Goal: Transaction & Acquisition: Book appointment/travel/reservation

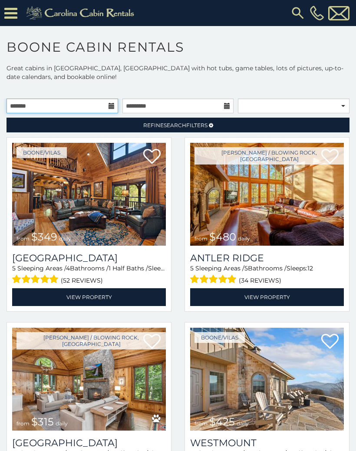
click at [107, 101] on input "text" at bounding box center [62, 105] width 111 height 15
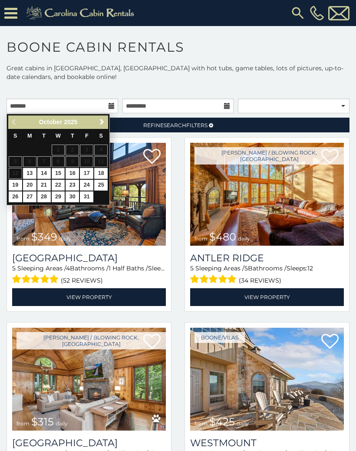
click at [56, 171] on link "15" at bounding box center [58, 173] width 13 height 11
type input "**********"
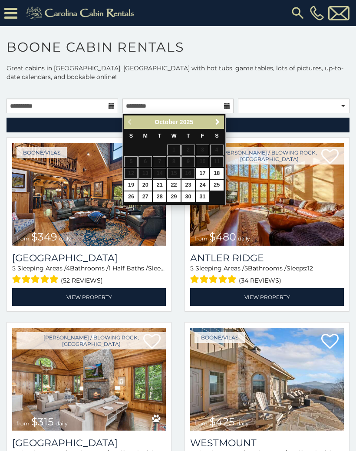
click at [203, 171] on link "17" at bounding box center [202, 173] width 13 height 11
type input "**********"
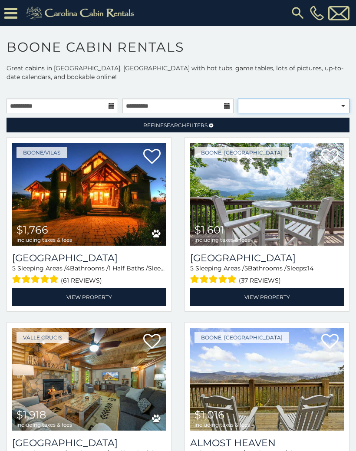
click at [341, 107] on select "**********" at bounding box center [293, 105] width 111 height 15
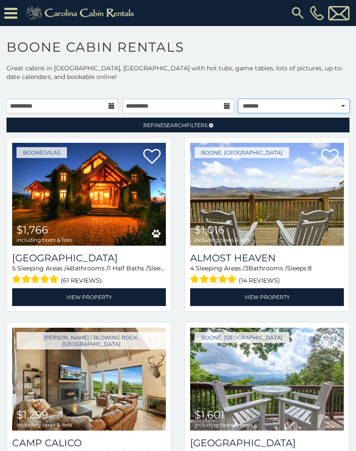
click at [334, 108] on select "**********" at bounding box center [293, 105] width 111 height 15
select select "*********"
click at [340, 105] on select "**********" at bounding box center [293, 105] width 111 height 15
click at [340, 111] on select "**********" at bounding box center [293, 105] width 111 height 15
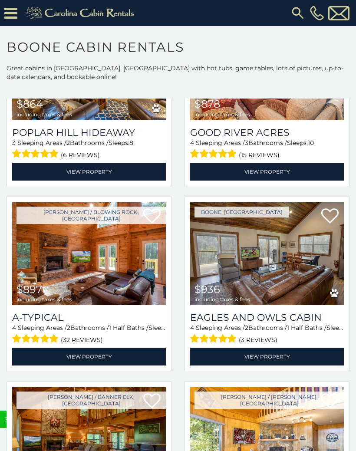
scroll to position [2379, 0]
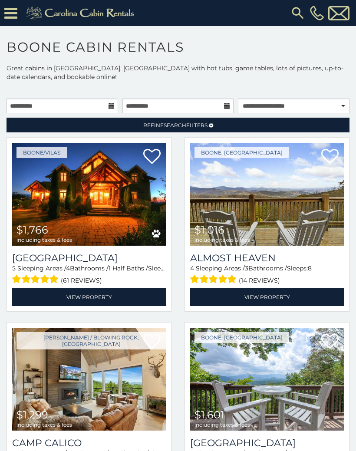
click at [206, 125] on span "Refine Search Filters" at bounding box center [175, 125] width 64 height 7
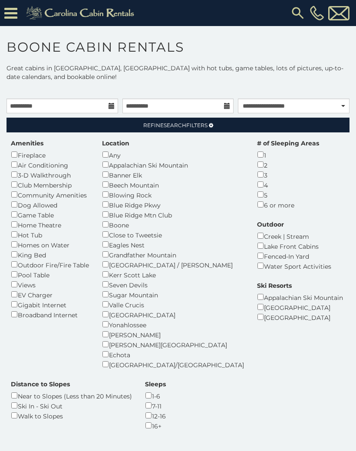
click at [203, 129] on link "Refine Search Filters" at bounding box center [178, 125] width 343 height 15
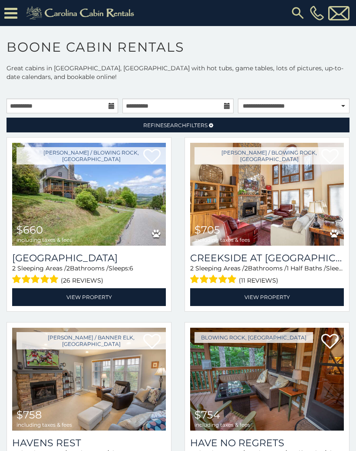
click at [111, 224] on img at bounding box center [89, 194] width 154 height 103
click at [128, 228] on img at bounding box center [89, 194] width 154 height 103
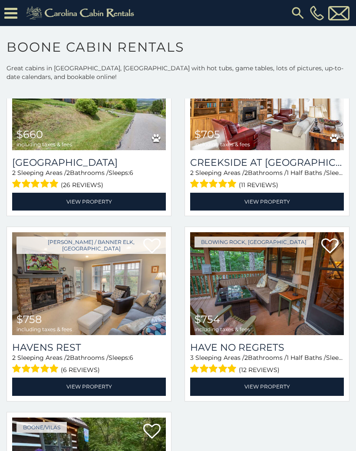
scroll to position [96, 0]
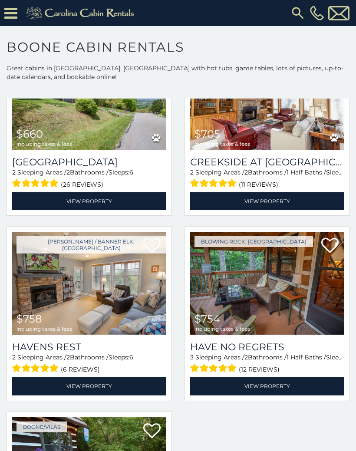
click at [274, 136] on img at bounding box center [267, 98] width 154 height 103
click at [281, 206] on link "View Property" at bounding box center [267, 201] width 154 height 18
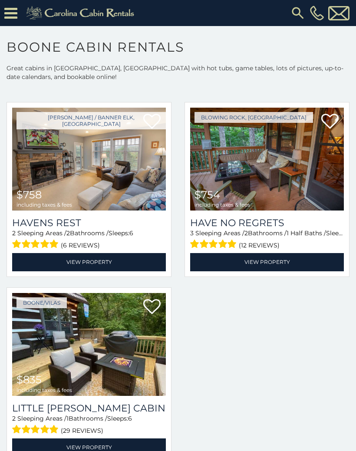
scroll to position [221, 0]
click at [93, 371] on img at bounding box center [89, 344] width 154 height 103
click at [265, 186] on img at bounding box center [267, 159] width 154 height 103
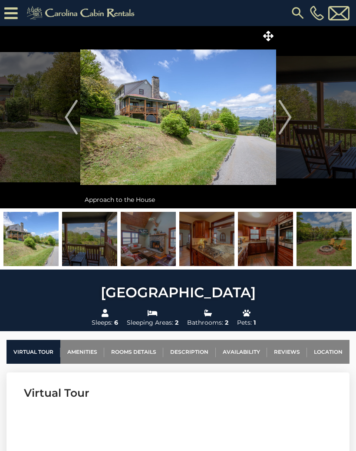
click at [288, 116] on img "Next" at bounding box center [284, 117] width 13 height 35
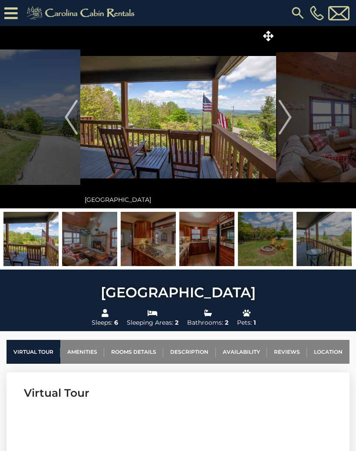
click at [285, 121] on img "Next" at bounding box center [284, 117] width 13 height 35
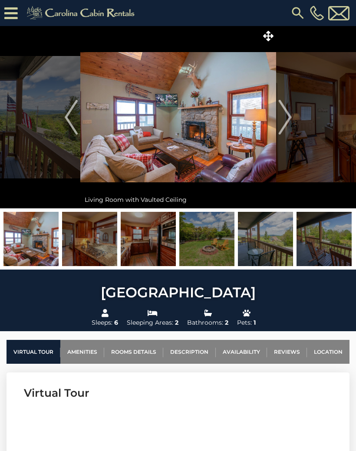
click at [289, 118] on img "Next" at bounding box center [284, 117] width 13 height 35
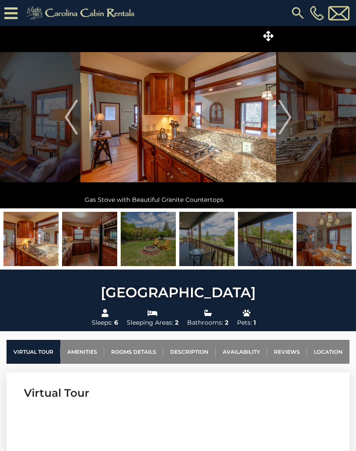
click at [286, 120] on img "Next" at bounding box center [284, 117] width 13 height 35
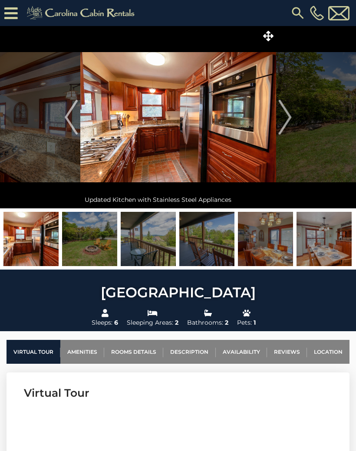
click at [284, 121] on img "Next" at bounding box center [284, 117] width 13 height 35
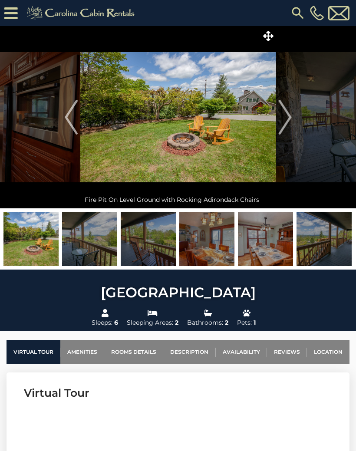
click at [284, 122] on img "Next" at bounding box center [284, 117] width 13 height 35
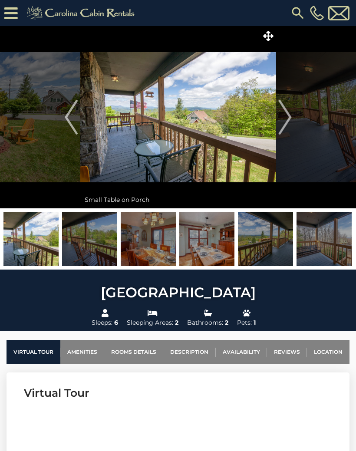
click at [283, 118] on img "Next" at bounding box center [284, 117] width 13 height 35
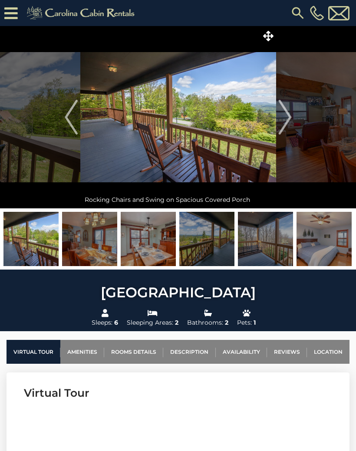
click at [285, 118] on img "Next" at bounding box center [284, 117] width 13 height 35
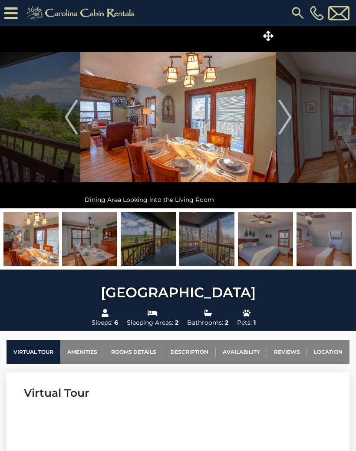
click at [284, 125] on img "Next" at bounding box center [284, 117] width 13 height 35
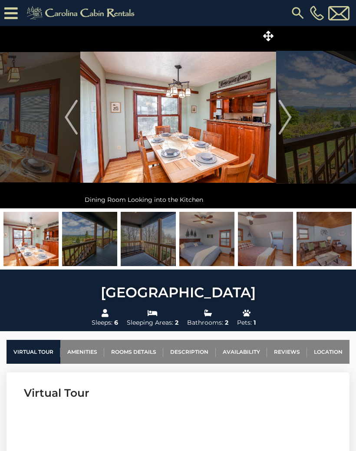
click at [281, 125] on img "Next" at bounding box center [284, 117] width 13 height 35
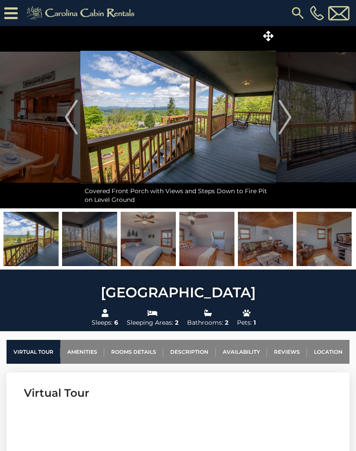
click at [285, 123] on img "Next" at bounding box center [284, 117] width 13 height 35
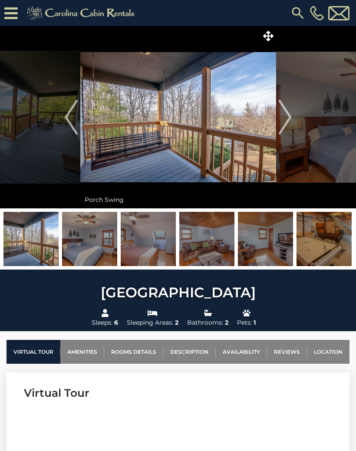
click at [281, 125] on img "Next" at bounding box center [284, 117] width 13 height 35
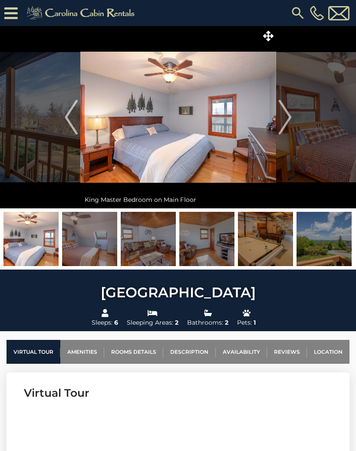
click at [284, 121] on img "Next" at bounding box center [284, 117] width 13 height 35
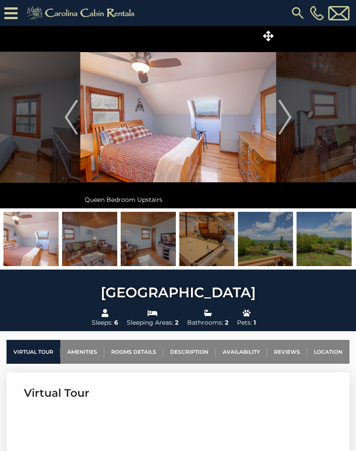
click at [276, 124] on button "Next" at bounding box center [285, 117] width 18 height 182
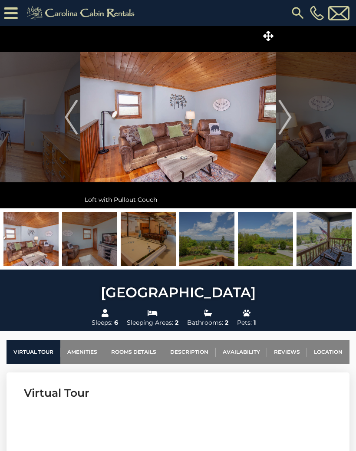
click at [279, 128] on img "Next" at bounding box center [284, 117] width 13 height 35
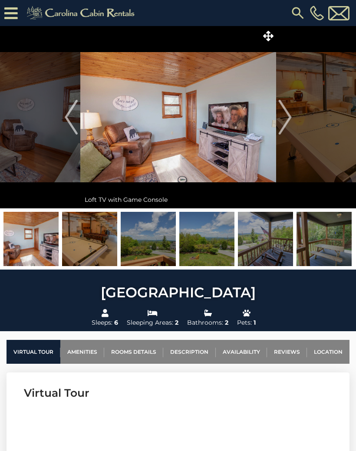
click at [283, 126] on img "Next" at bounding box center [284, 117] width 13 height 35
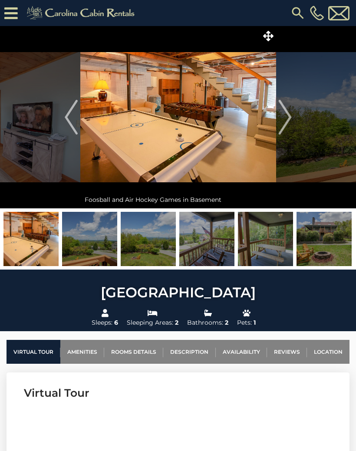
click at [291, 122] on button "Next" at bounding box center [285, 117] width 18 height 182
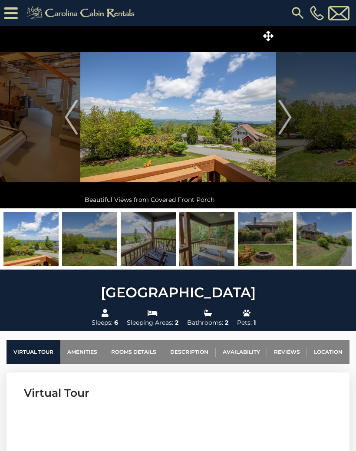
click at [286, 120] on img "Next" at bounding box center [284, 117] width 13 height 35
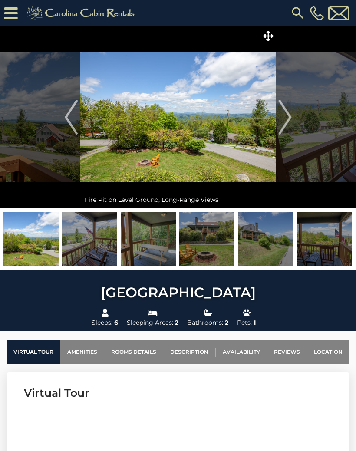
click at [281, 125] on img "Next" at bounding box center [284, 117] width 13 height 35
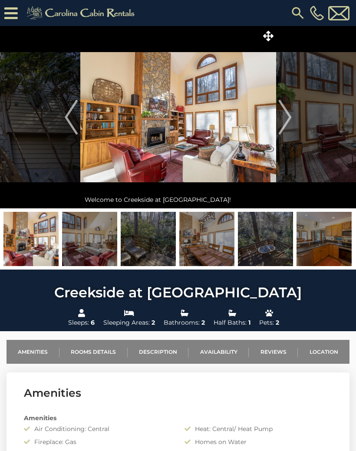
click at [291, 114] on img "Next" at bounding box center [284, 117] width 13 height 35
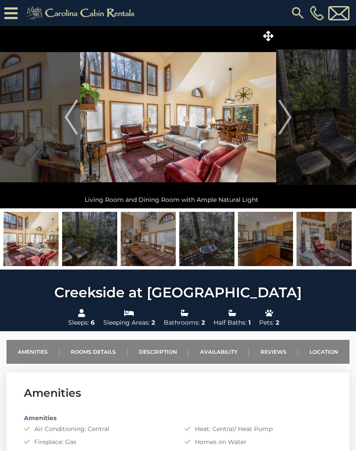
click at [285, 119] on img "Next" at bounding box center [284, 117] width 13 height 35
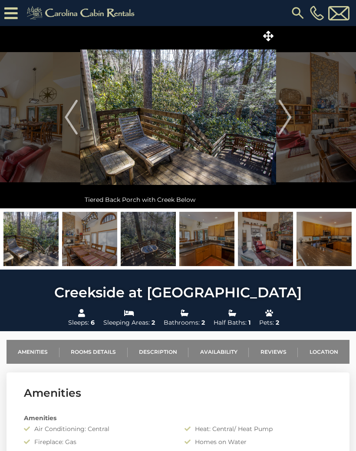
click at [287, 117] on img "Next" at bounding box center [284, 117] width 13 height 35
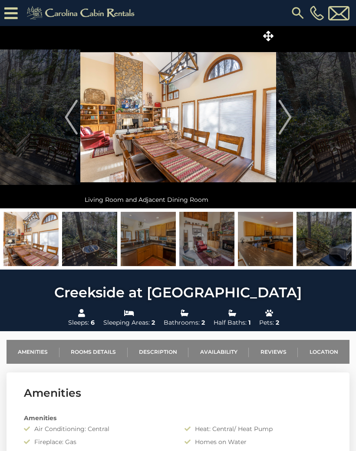
click at [290, 124] on img "Next" at bounding box center [284, 117] width 13 height 35
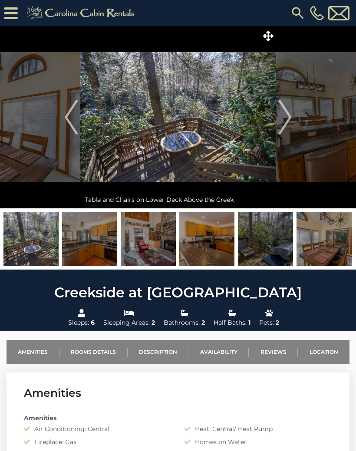
click at [290, 117] on img "Next" at bounding box center [284, 117] width 13 height 35
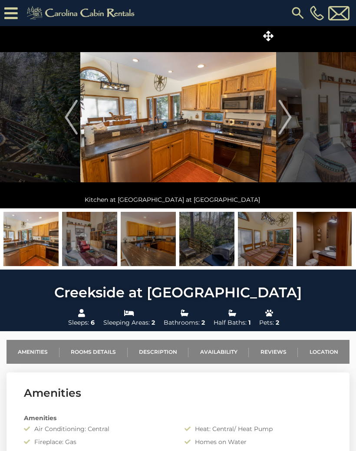
click at [291, 119] on img "Next" at bounding box center [284, 117] width 13 height 35
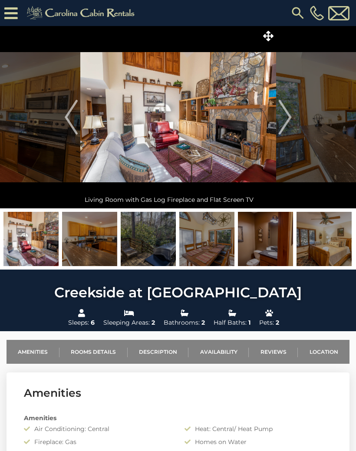
click at [285, 121] on img "Next" at bounding box center [284, 117] width 13 height 35
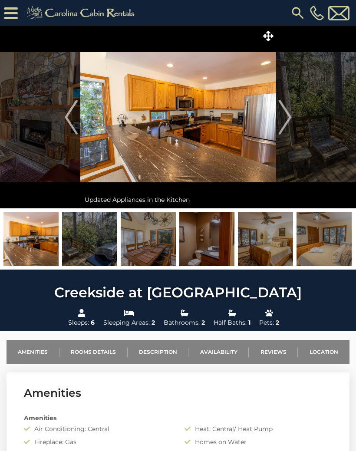
click at [288, 121] on img "Next" at bounding box center [284, 117] width 13 height 35
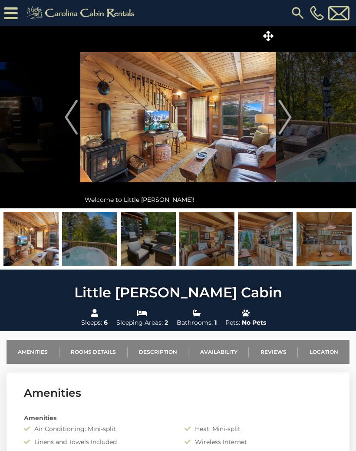
click at [285, 119] on img "Next" at bounding box center [284, 117] width 13 height 35
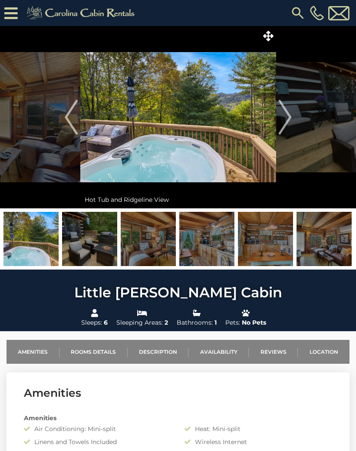
click at [290, 114] on img "Next" at bounding box center [284, 117] width 13 height 35
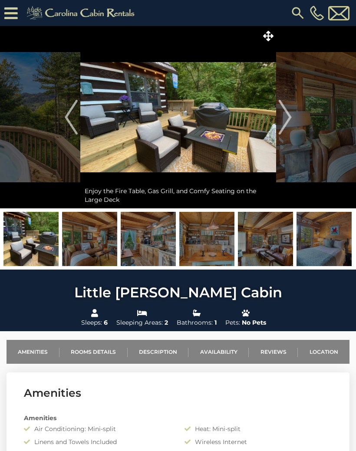
click at [288, 121] on img "Next" at bounding box center [284, 117] width 13 height 35
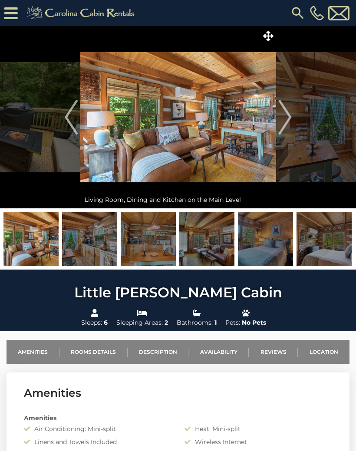
click at [284, 116] on img "Next" at bounding box center [284, 117] width 13 height 35
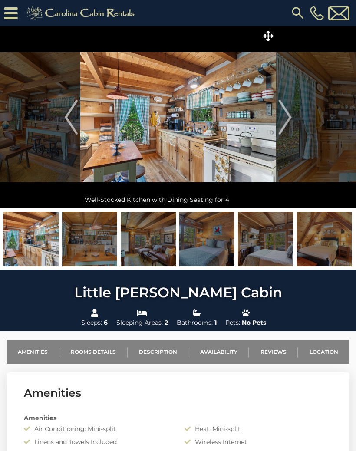
click at [286, 121] on img "Next" at bounding box center [284, 117] width 13 height 35
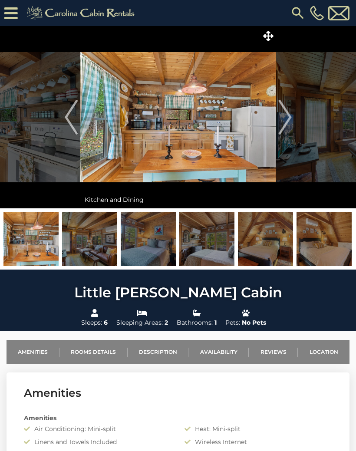
click at [287, 124] on img "Next" at bounding box center [284, 117] width 13 height 35
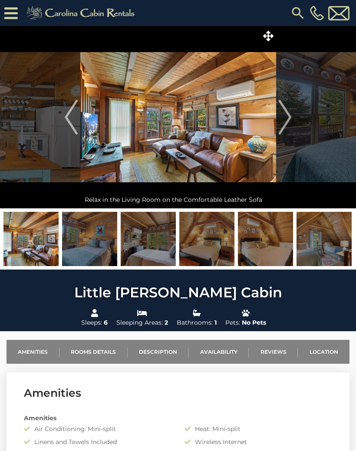
click at [283, 121] on img "Next" at bounding box center [284, 117] width 13 height 35
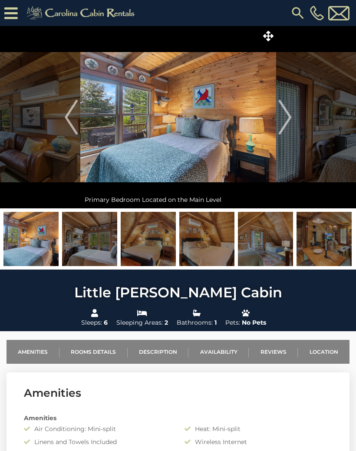
click at [282, 123] on img "Next" at bounding box center [284, 117] width 13 height 35
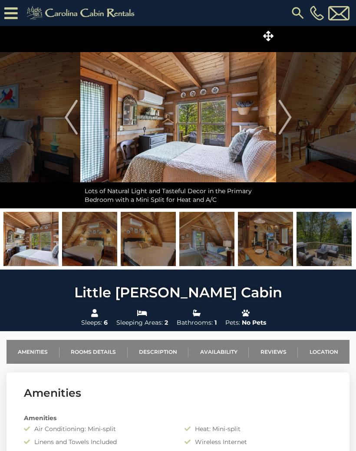
click at [282, 127] on img "Next" at bounding box center [284, 117] width 13 height 35
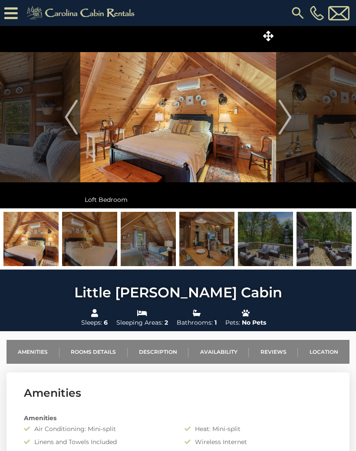
click at [283, 127] on img "Next" at bounding box center [284, 117] width 13 height 35
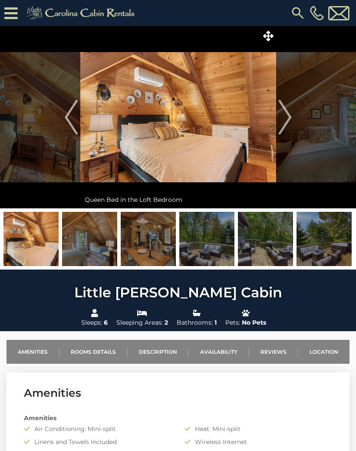
click at [278, 127] on button "Next" at bounding box center [285, 117] width 18 height 182
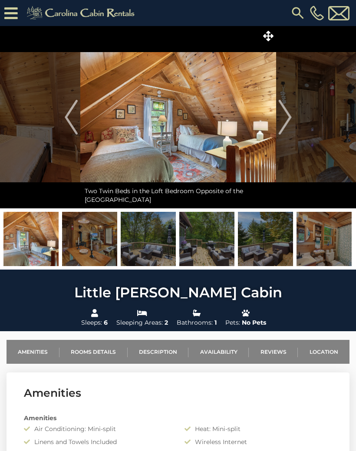
click at [279, 122] on img "Next" at bounding box center [284, 117] width 13 height 35
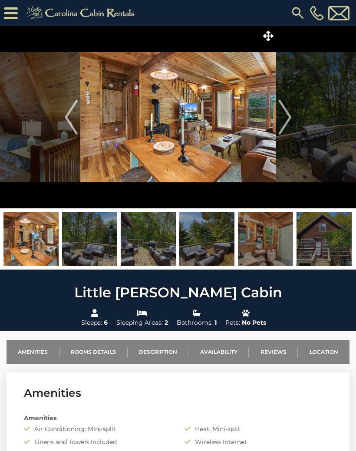
click at [274, 115] on img at bounding box center [178, 117] width 196 height 182
click at [287, 115] on img "Next" at bounding box center [284, 117] width 13 height 35
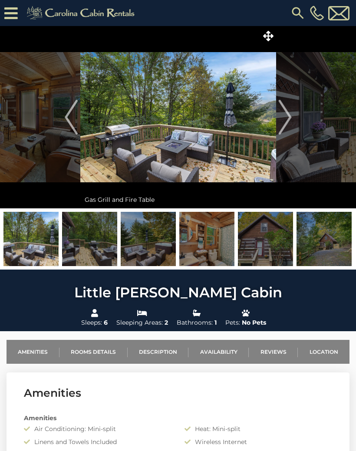
click at [285, 117] on img "Next" at bounding box center [284, 117] width 13 height 35
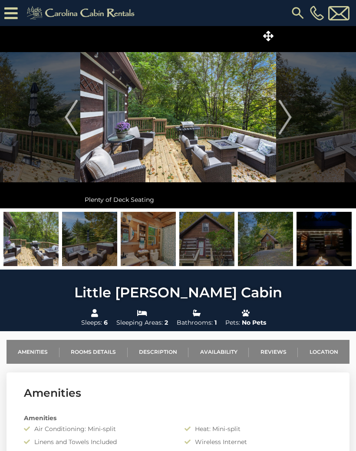
click at [286, 125] on img "Next" at bounding box center [284, 117] width 13 height 35
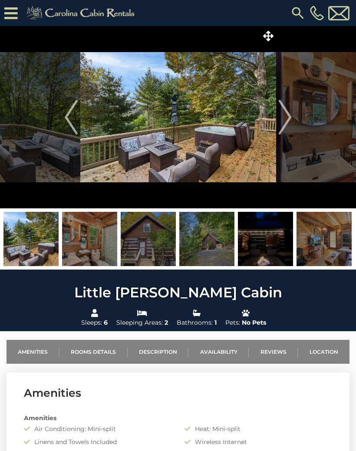
click at [288, 120] on img "Next" at bounding box center [284, 117] width 13 height 35
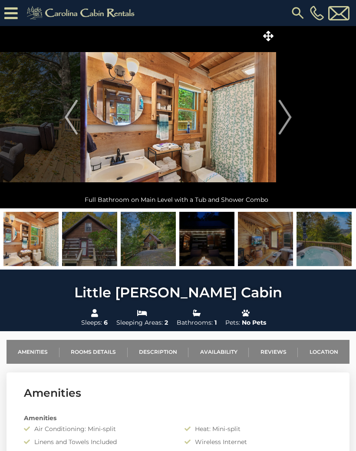
click at [284, 121] on img "Next" at bounding box center [284, 117] width 13 height 35
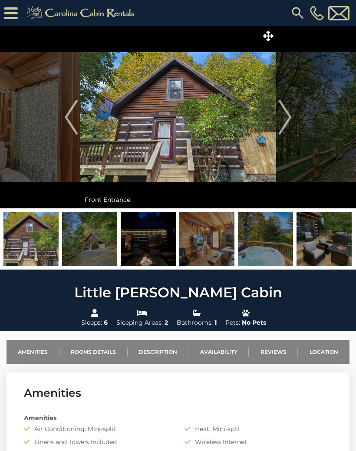
click at [289, 126] on img "Next" at bounding box center [284, 117] width 13 height 35
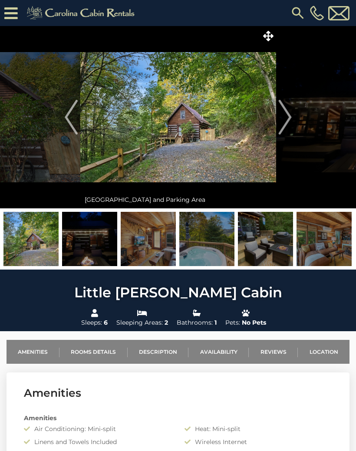
click at [290, 119] on img "Next" at bounding box center [284, 117] width 13 height 35
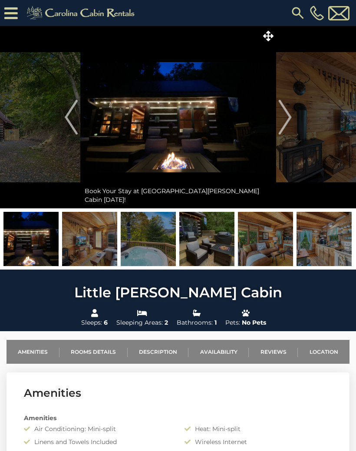
click at [284, 124] on img "Next" at bounding box center [284, 117] width 13 height 35
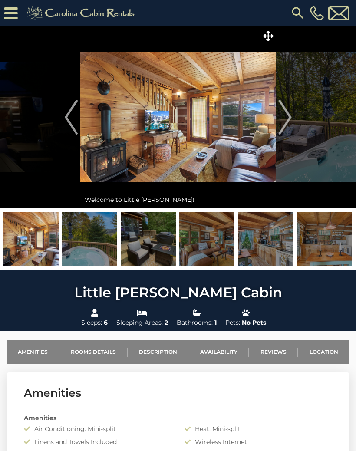
click at [288, 121] on img "Next" at bounding box center [284, 117] width 13 height 35
